Goal: Information Seeking & Learning: Learn about a topic

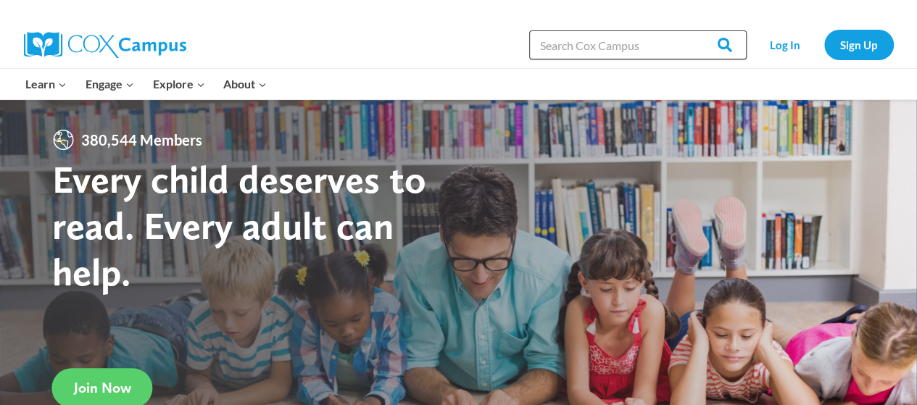
click at [600, 50] on input "Search in [URL][DOMAIN_NAME]" at bounding box center [638, 44] width 218 height 29
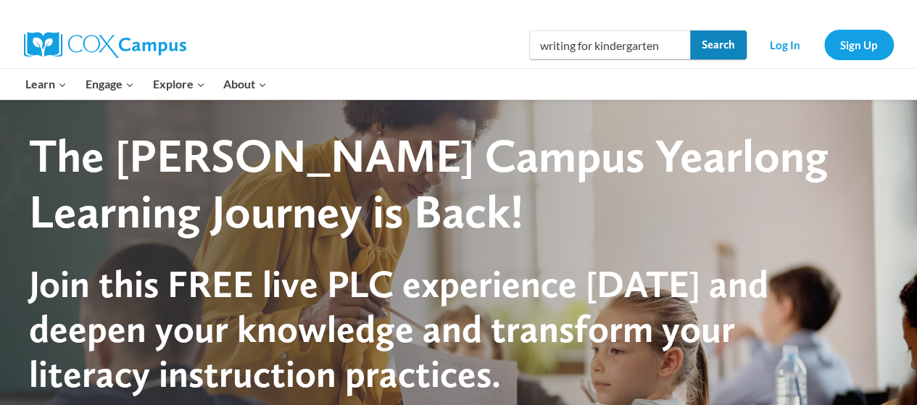
click at [725, 41] on input "Search" at bounding box center [718, 44] width 57 height 29
click at [666, 44] on input "writing for kindergarten" at bounding box center [638, 44] width 218 height 29
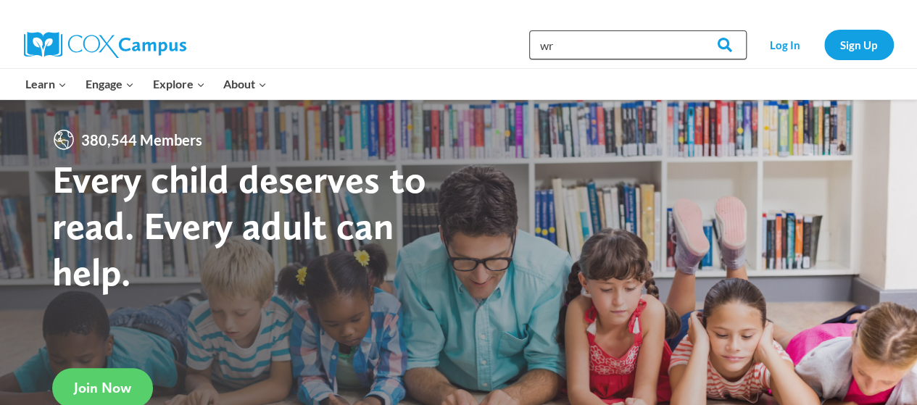
type input "w"
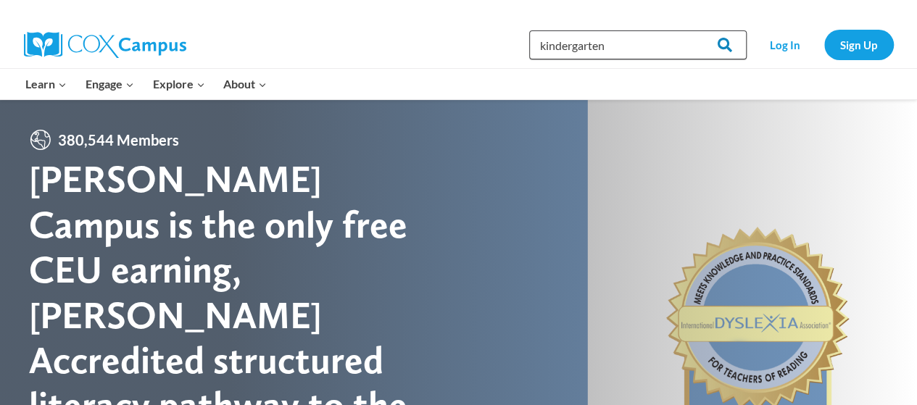
type input "kindergarten"
click at [722, 43] on input "Search" at bounding box center [718, 44] width 57 height 29
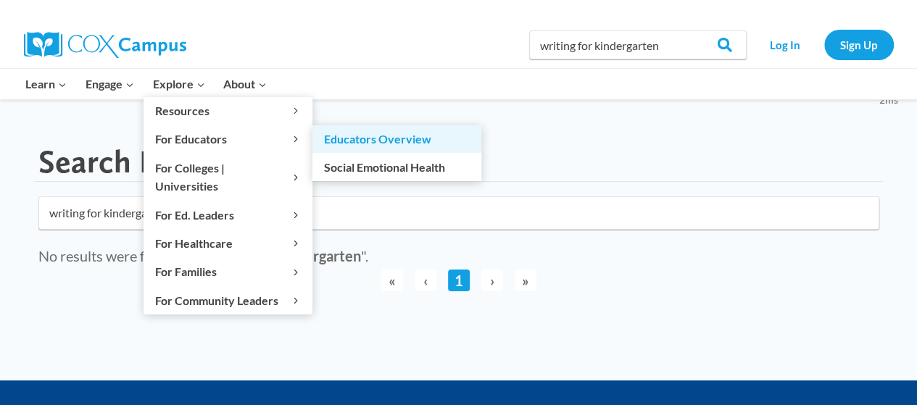
click at [350, 138] on link "Educators Overview" at bounding box center [397, 139] width 169 height 28
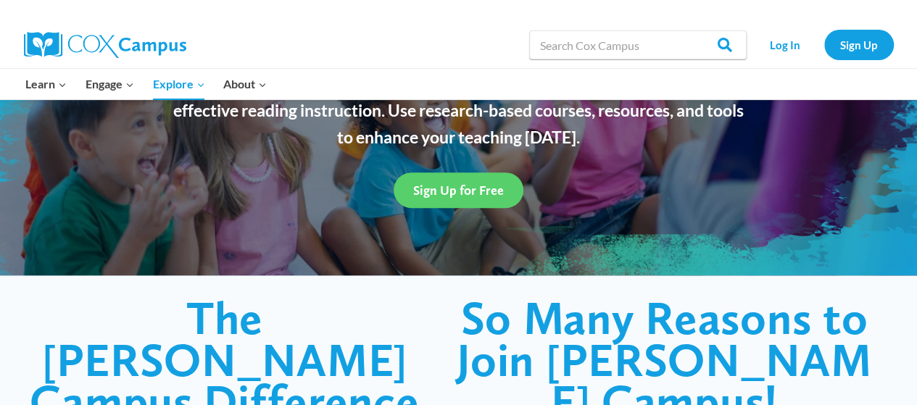
scroll to position [174, 0]
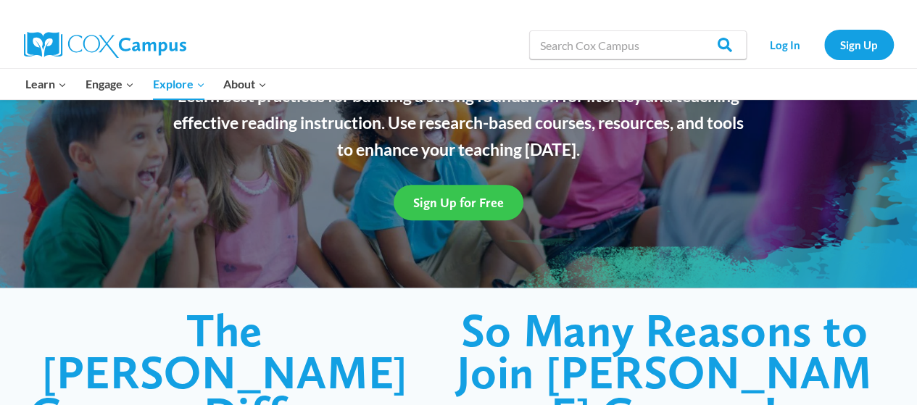
click at [464, 208] on span "Sign Up for Free" at bounding box center [458, 202] width 91 height 15
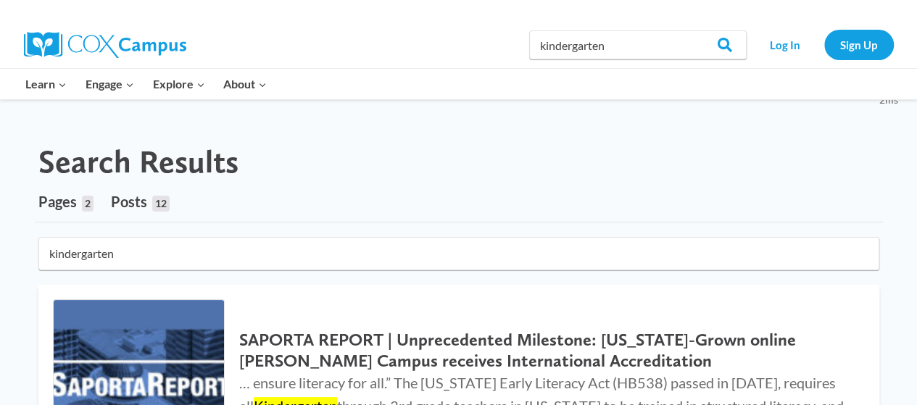
click at [786, 162] on div "Search Results" at bounding box center [459, 162] width 848 height 38
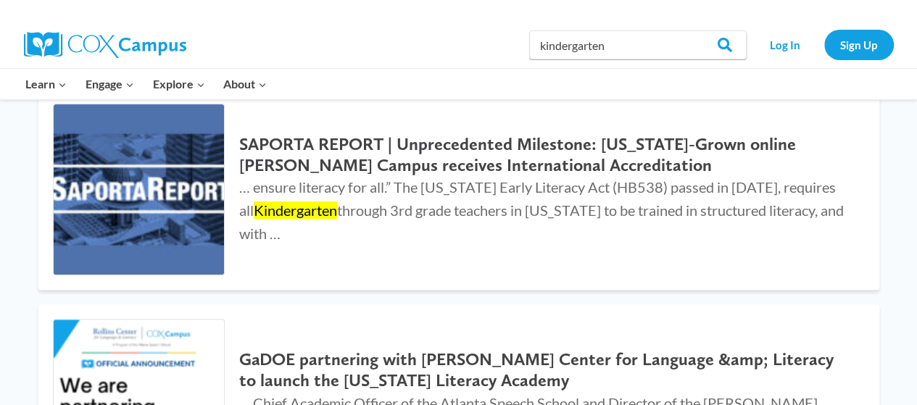
scroll to position [116, 0]
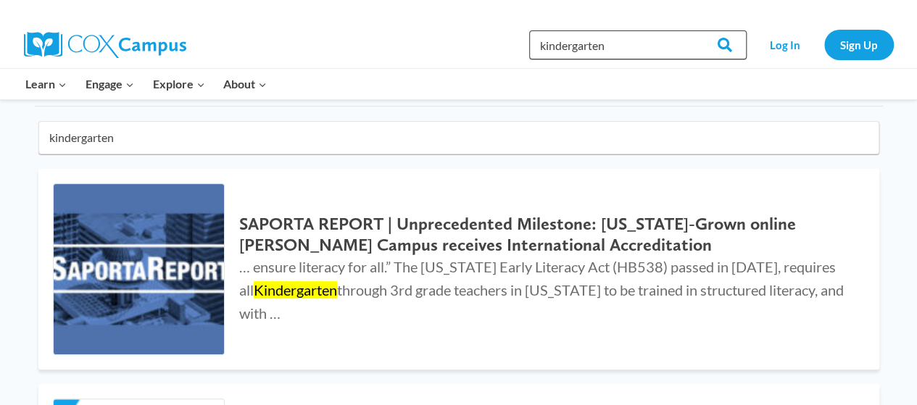
click at [618, 46] on input "kindergarten" at bounding box center [638, 44] width 218 height 29
type input "k"
type input "writing"
click at [729, 43] on input "Search" at bounding box center [718, 44] width 57 height 29
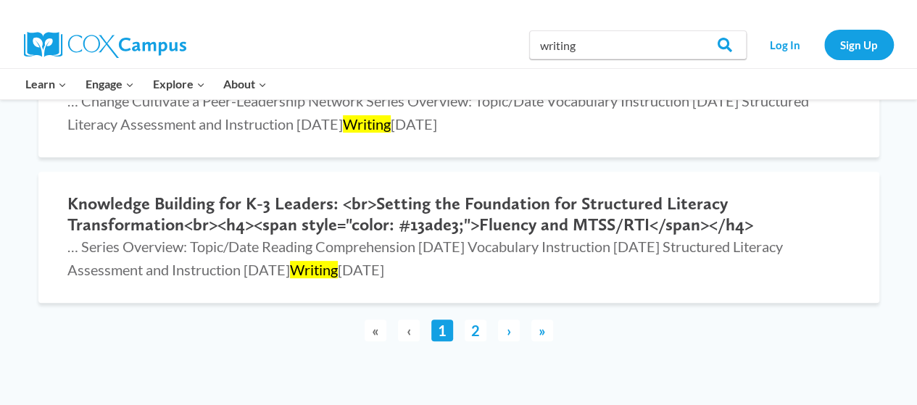
scroll to position [2988, 0]
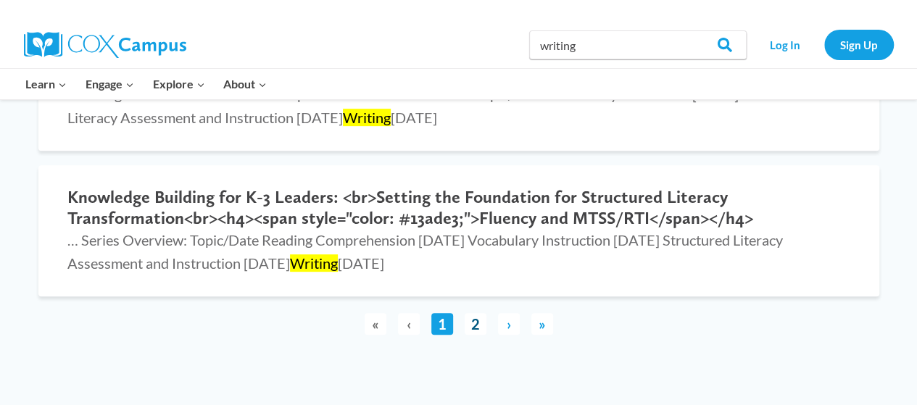
click at [477, 324] on link "2" at bounding box center [476, 324] width 22 height 22
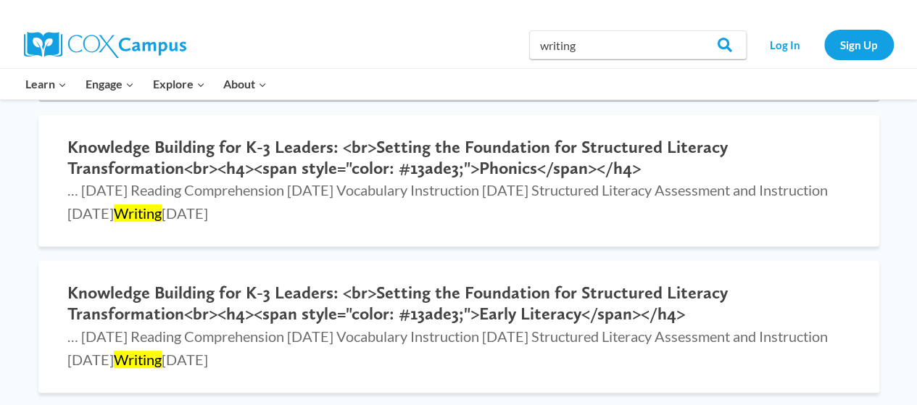
scroll to position [0, 0]
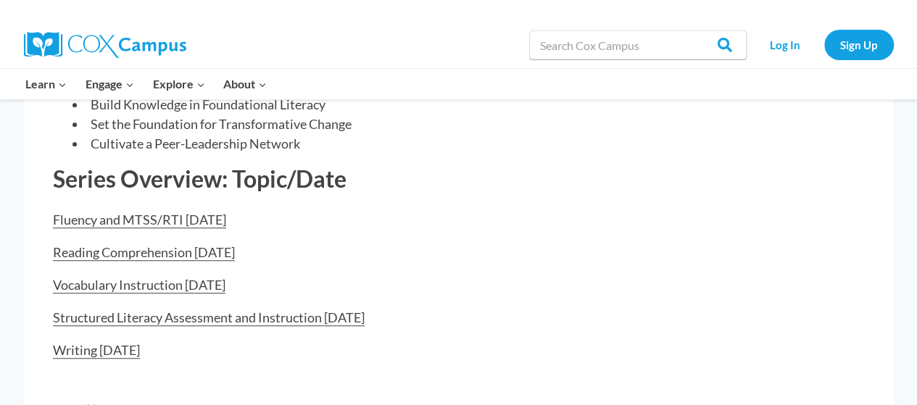
scroll to position [493, 0]
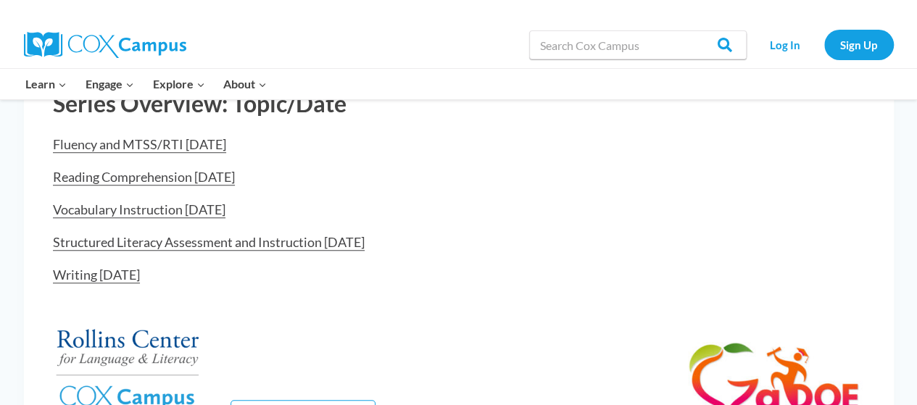
click at [107, 273] on link "Writing [DATE]" at bounding box center [96, 275] width 87 height 17
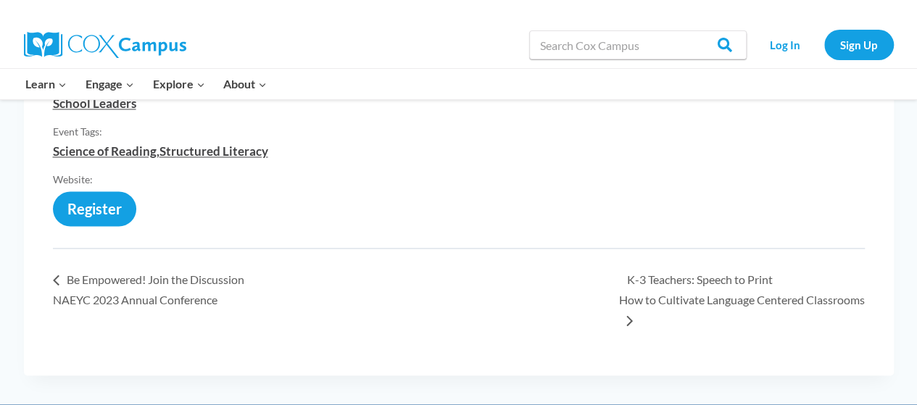
scroll to position [1073, 0]
